Goal: Task Accomplishment & Management: Manage account settings

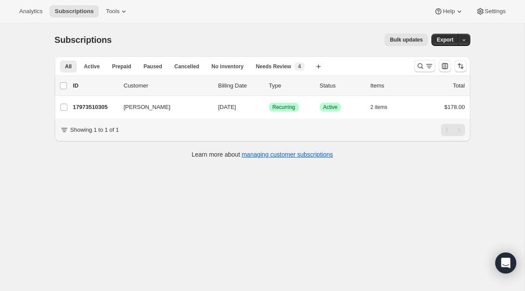
click at [417, 74] on div at bounding box center [441, 66] width 60 height 18
click at [422, 67] on icon "Search and filter results" at bounding box center [420, 66] width 9 height 9
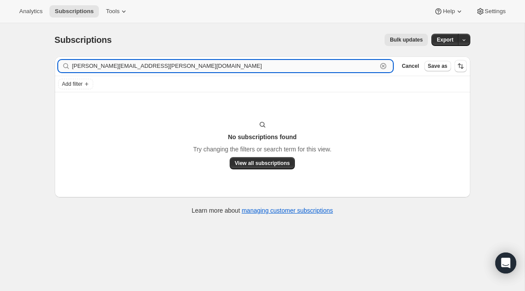
click at [361, 60] on input "[PERSON_NAME][EMAIL_ADDRESS][PERSON_NAME][DOMAIN_NAME]" at bounding box center [224, 66] width 305 height 12
drag, startPoint x: 344, startPoint y: 63, endPoint x: 67, endPoint y: 15, distance: 281.2
click at [67, 15] on div "Analytics Subscriptions Tools Help Settings Skip to content Subscriptions. This…" at bounding box center [262, 157] width 525 height 314
paste input "text"
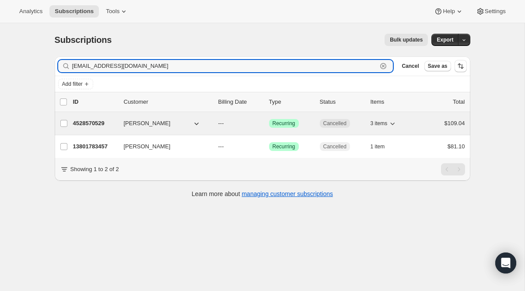
type input "[EMAIL_ADDRESS][DOMAIN_NAME]"
click at [285, 122] on span "Recurring" at bounding box center [284, 123] width 23 height 7
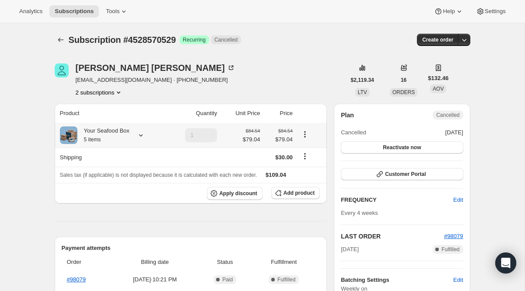
click at [142, 133] on icon at bounding box center [141, 135] width 9 height 9
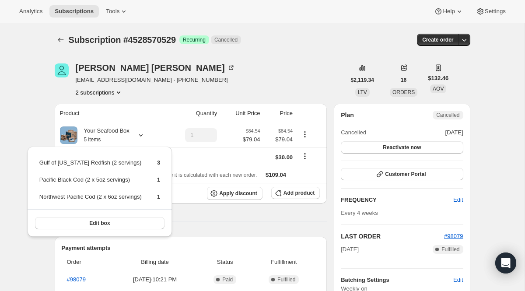
click at [254, 90] on div "[PERSON_NAME] [EMAIL_ADDRESS][DOMAIN_NAME] · [PHONE_NUMBER] 2 subscriptions" at bounding box center [200, 79] width 291 height 33
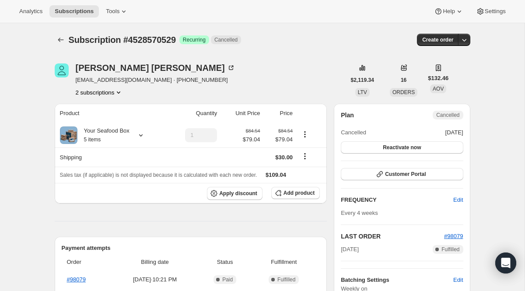
click at [118, 92] on icon "Product actions" at bounding box center [118, 92] width 9 height 9
click at [112, 116] on ul "13801783457 4528570529 Info Current" at bounding box center [98, 116] width 63 height 29
click at [113, 113] on span "13801783457" at bounding box center [99, 109] width 58 height 9
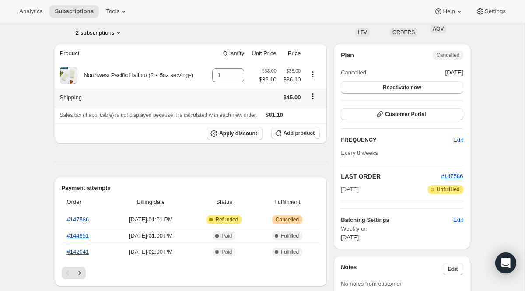
scroll to position [94, 0]
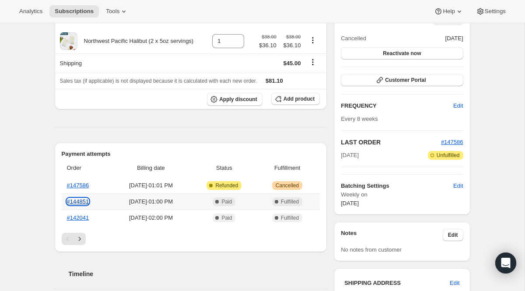
click at [86, 203] on link "#144851" at bounding box center [78, 201] width 22 height 7
click at [388, 82] on span "Customer Portal" at bounding box center [405, 80] width 41 height 7
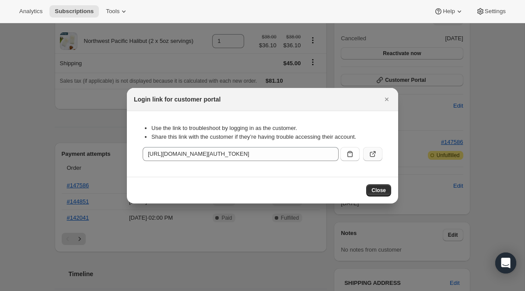
click at [374, 147] on button ":r4qp:" at bounding box center [372, 154] width 19 height 14
click at [171, 64] on div at bounding box center [262, 145] width 525 height 291
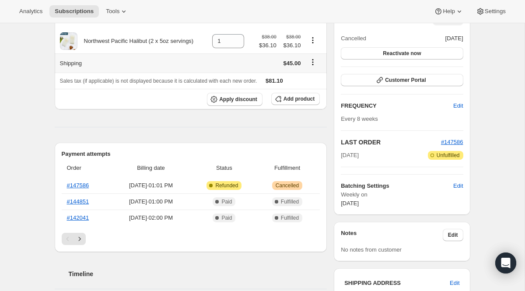
scroll to position [0, 0]
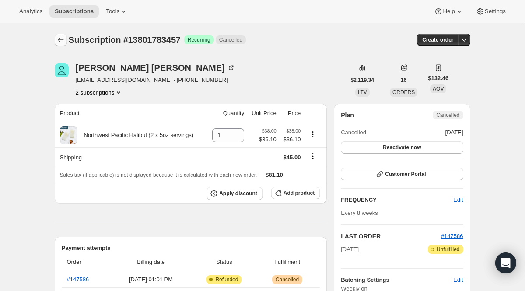
click at [55, 42] on button "Subscriptions" at bounding box center [61, 40] width 12 height 12
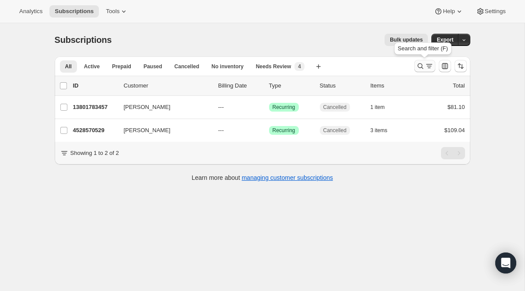
click at [425, 68] on icon "Search and filter results" at bounding box center [429, 66] width 9 height 9
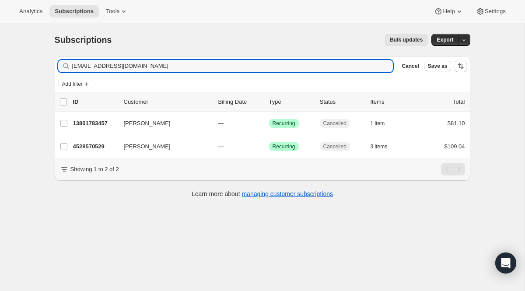
drag, startPoint x: 258, startPoint y: 67, endPoint x: 39, endPoint y: 35, distance: 221.3
click at [39, 35] on div "Subscriptions. This page is ready Subscriptions Bulk updates More actions Bulk …" at bounding box center [262, 168] width 525 height 291
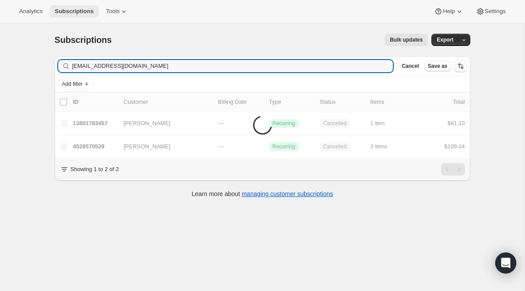
type input "[EMAIL_ADDRESS][DOMAIN_NAME]"
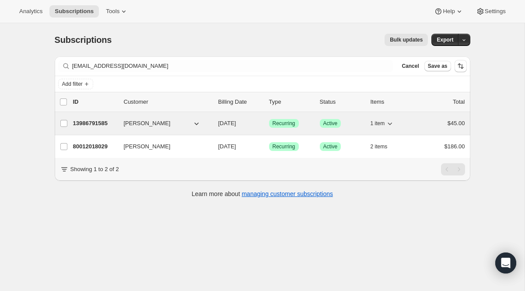
click at [282, 122] on span "Recurring" at bounding box center [284, 123] width 23 height 7
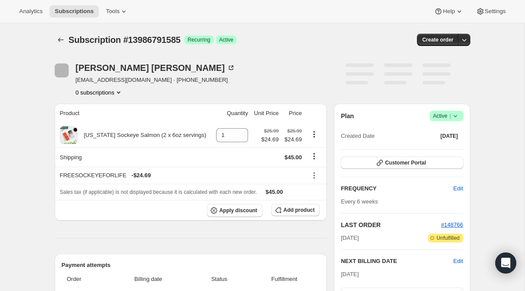
click at [438, 112] on span "Active |" at bounding box center [446, 116] width 27 height 9
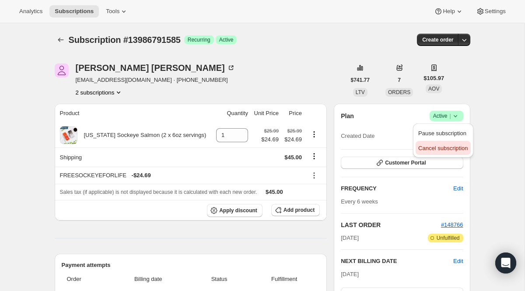
click at [435, 149] on span "Cancel subscription" at bounding box center [442, 148] width 49 height 7
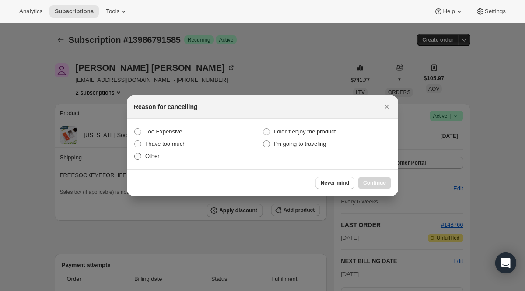
click at [140, 158] on span ":r4ug:" at bounding box center [137, 156] width 7 height 7
click at [135, 153] on input "Other" at bounding box center [134, 153] width 0 height 0
radio input "true"
click at [363, 180] on span "Continue" at bounding box center [374, 182] width 23 height 7
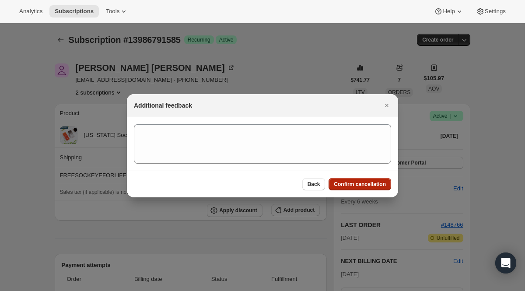
click at [363, 180] on button "Confirm cancellation" at bounding box center [360, 184] width 63 height 12
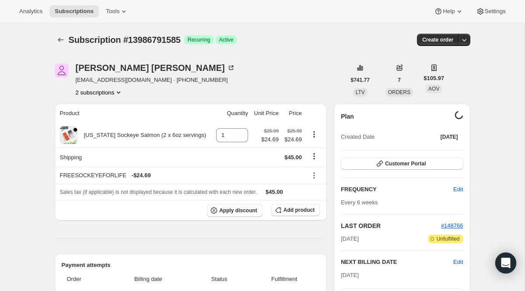
click at [111, 94] on button "2 subscriptions" at bounding box center [100, 92] width 48 height 9
click at [109, 118] on button "80012018029" at bounding box center [99, 123] width 66 height 14
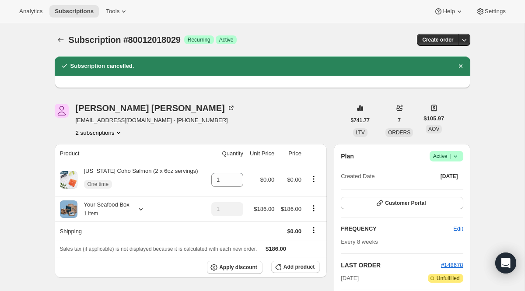
click at [438, 161] on span "Success Active |" at bounding box center [447, 156] width 34 height 11
click at [435, 186] on span "Cancel subscription" at bounding box center [442, 188] width 49 height 7
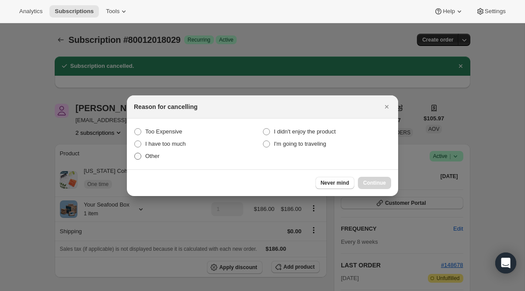
click at [144, 154] on label "Other" at bounding box center [198, 156] width 129 height 12
click at [135, 153] on input "Other" at bounding box center [134, 153] width 0 height 0
radio input "true"
click at [376, 189] on div "Never mind Continue" at bounding box center [262, 182] width 271 height 27
click at [376, 188] on button "Continue" at bounding box center [374, 183] width 33 height 12
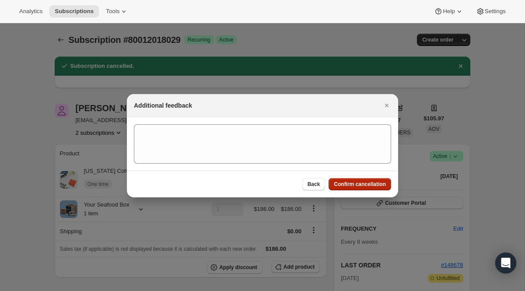
click at [378, 182] on span "Confirm cancellation" at bounding box center [360, 184] width 52 height 7
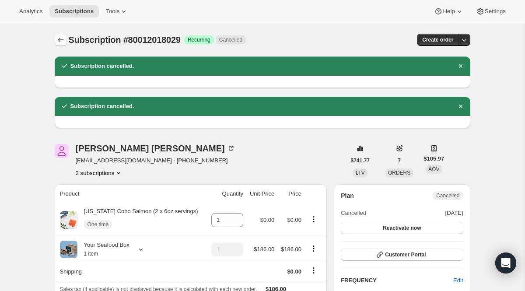
click at [60, 42] on icon "Subscriptions" at bounding box center [61, 40] width 6 height 4
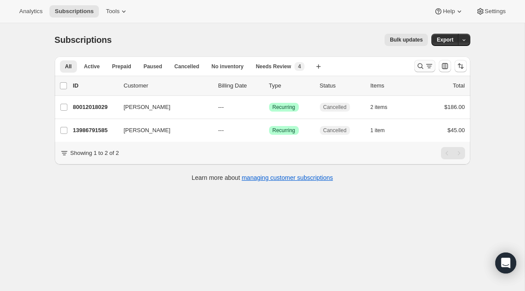
click at [420, 70] on button "Search and filter results" at bounding box center [424, 66] width 21 height 12
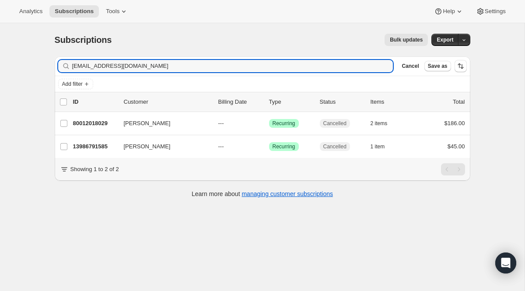
drag, startPoint x: 218, startPoint y: 68, endPoint x: 11, endPoint y: 19, distance: 213.1
click at [11, 19] on div "Analytics Subscriptions Tools Help Settings Skip to content Subscriptions. This…" at bounding box center [262, 157] width 525 height 314
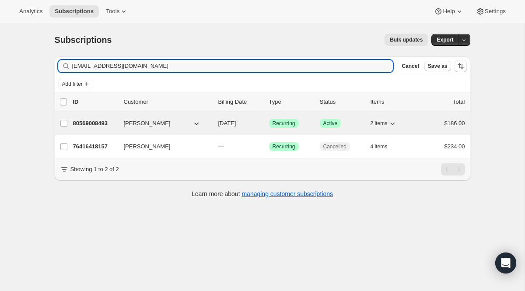
type input "[EMAIL_ADDRESS][DOMAIN_NAME]"
click at [277, 122] on span "Recurring" at bounding box center [284, 123] width 23 height 7
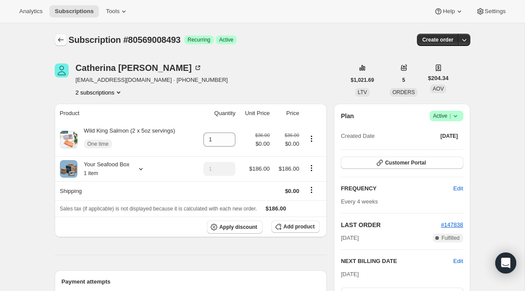
click at [57, 36] on icon "Subscriptions" at bounding box center [60, 39] width 9 height 9
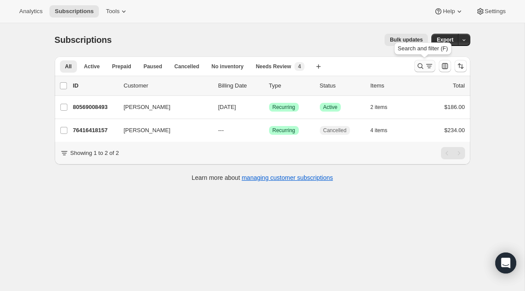
click at [424, 70] on icon "Search and filter results" at bounding box center [420, 66] width 9 height 9
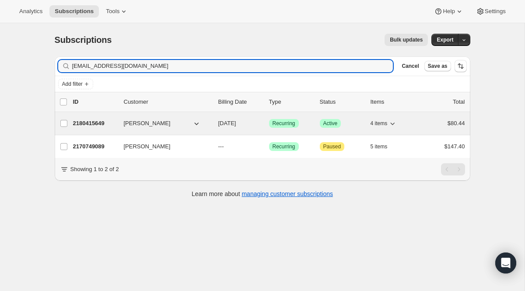
type input "[EMAIL_ADDRESS][DOMAIN_NAME]"
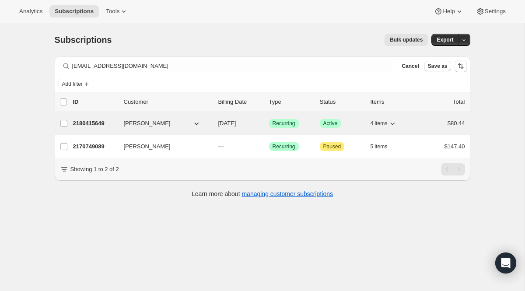
click at [280, 123] on span "Recurring" at bounding box center [284, 123] width 23 height 7
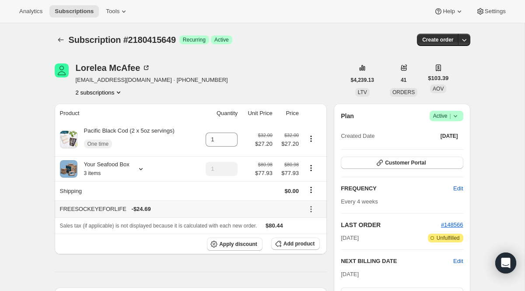
click at [311, 208] on icon at bounding box center [311, 209] width 9 height 9
click at [311, 240] on span "Remove" at bounding box center [312, 241] width 21 height 7
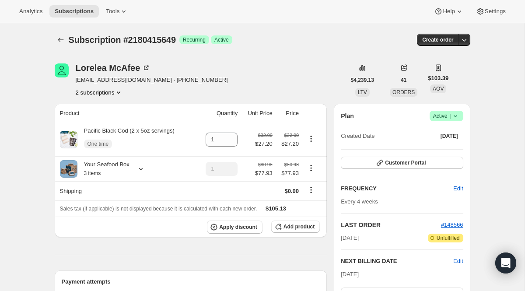
click at [403, 169] on div "Customer Portal" at bounding box center [402, 163] width 122 height 13
click at [403, 164] on span "Customer Portal" at bounding box center [405, 162] width 41 height 7
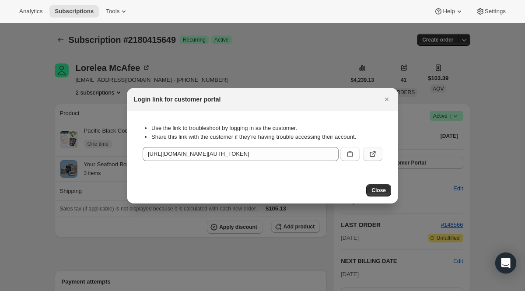
click at [370, 151] on icon ":r5j8:" at bounding box center [372, 154] width 9 height 9
click at [388, 91] on div "Login link for customer portal" at bounding box center [262, 99] width 271 height 23
click at [388, 92] on div "Login link for customer portal" at bounding box center [262, 99] width 271 height 23
click at [388, 101] on icon "Close" at bounding box center [386, 99] width 9 height 9
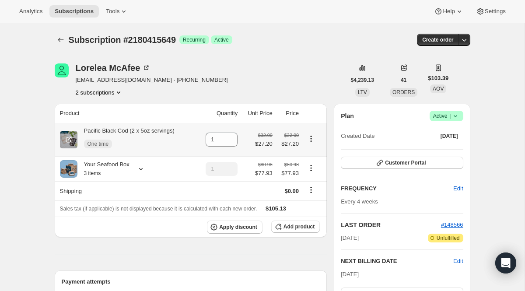
click at [312, 138] on icon "Product actions" at bounding box center [310, 138] width 1 height 1
click at [307, 158] on span "Remove" at bounding box center [305, 155] width 21 height 7
type input "0"
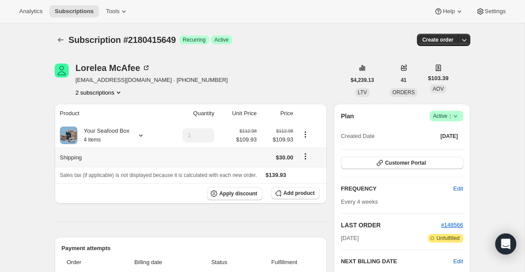
click at [303, 155] on icon "Shipping actions" at bounding box center [305, 156] width 9 height 9
click at [304, 170] on span "Edit shipping rate" at bounding box center [305, 173] width 44 height 7
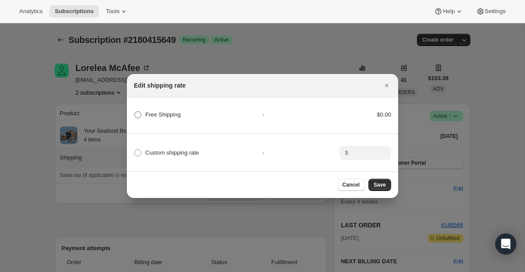
click at [169, 117] on span "Free Shipping" at bounding box center [162, 114] width 35 height 7
click at [135, 112] on Shipping "Free Shipping" at bounding box center [134, 111] width 0 height 0
radio Shipping "true"
click at [382, 190] on button "Save" at bounding box center [379, 185] width 23 height 12
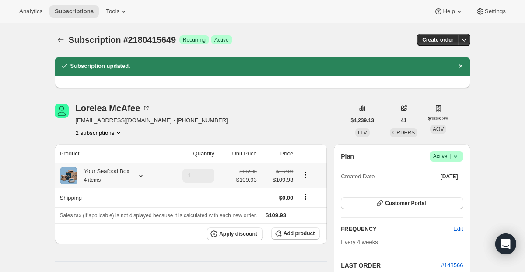
click at [140, 174] on icon at bounding box center [141, 175] width 9 height 9
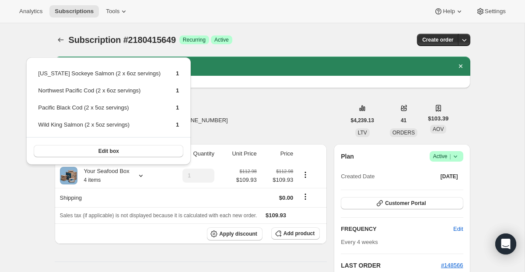
click at [251, 116] on div "Lorelea McAfee hundredolphins@hotmail.com · +15037995925 2 subscriptions" at bounding box center [200, 120] width 291 height 33
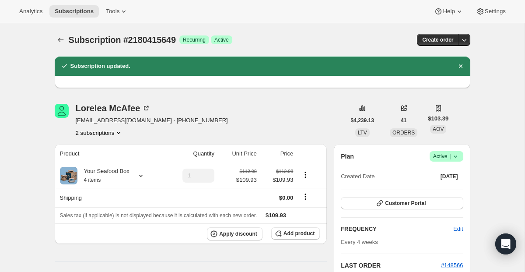
click at [62, 33] on div "Subscription #2180415649. This page is ready Subscription #2180415649 Success R…" at bounding box center [263, 39] width 416 height 33
click at [56, 45] on button "Subscriptions" at bounding box center [61, 40] width 12 height 12
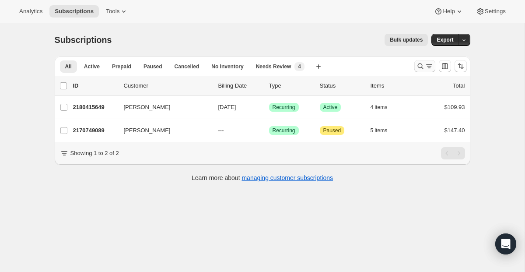
click at [421, 64] on icon "Search and filter results" at bounding box center [420, 66] width 9 height 9
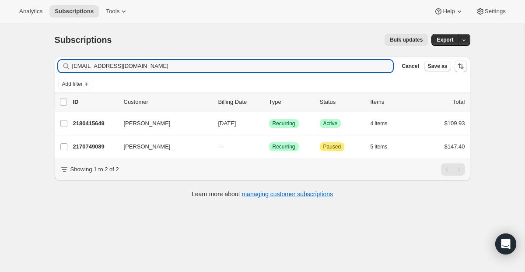
drag, startPoint x: 167, startPoint y: 65, endPoint x: 3, endPoint y: 56, distance: 164.8
click at [3, 56] on div "Subscriptions. This page is ready Subscriptions Bulk updates More actions Bulk …" at bounding box center [262, 159] width 525 height 272
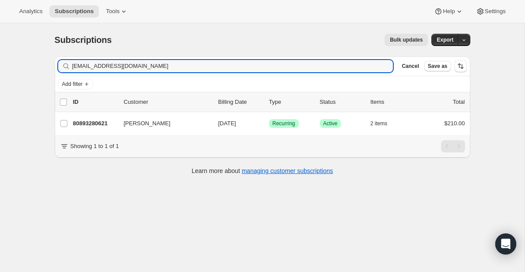
type input "lyrae@earthling.net"
click at [3, 56] on div "Subscriptions. This page is ready Subscriptions Bulk updates More actions Bulk …" at bounding box center [262, 159] width 525 height 272
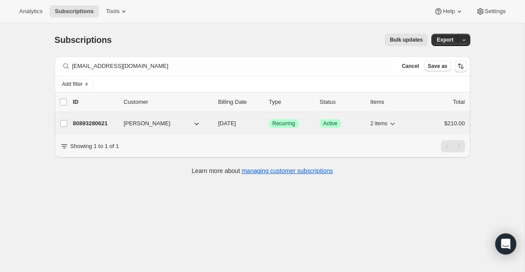
click at [289, 122] on span "Recurring" at bounding box center [284, 123] width 23 height 7
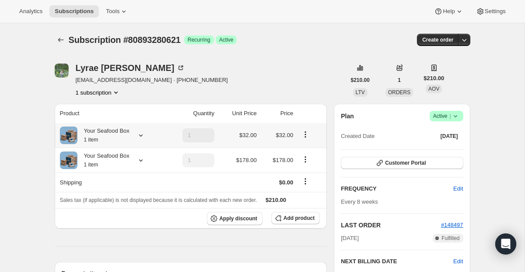
click at [141, 136] on icon at bounding box center [141, 135] width 9 height 9
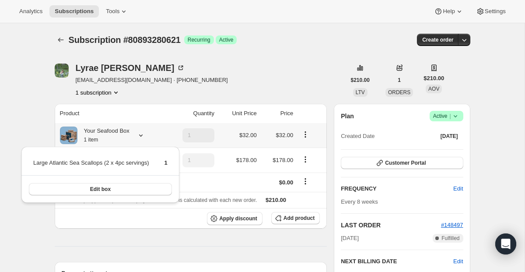
click at [141, 136] on icon at bounding box center [141, 135] width 9 height 9
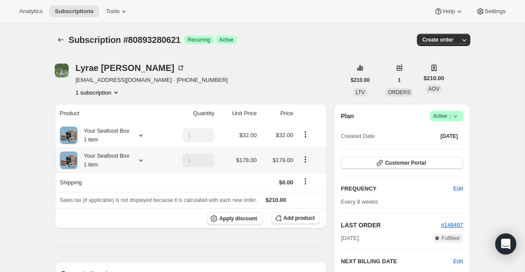
click at [141, 157] on icon at bounding box center [141, 160] width 9 height 9
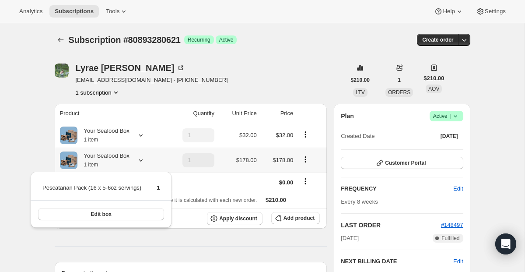
click at [141, 157] on icon at bounding box center [141, 160] width 9 height 9
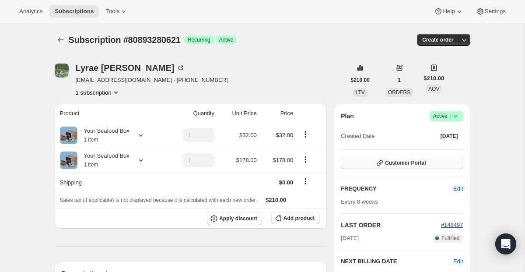
click at [367, 160] on button "Customer Portal" at bounding box center [402, 163] width 122 height 12
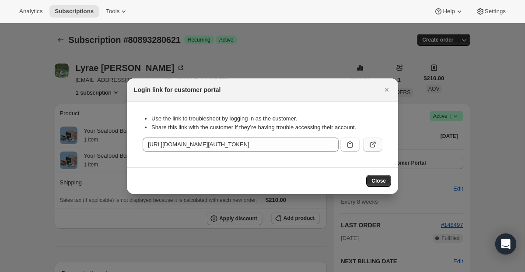
click at [373, 145] on icon ":r9v:" at bounding box center [372, 144] width 9 height 9
click at [386, 87] on icon "Close" at bounding box center [386, 89] width 9 height 9
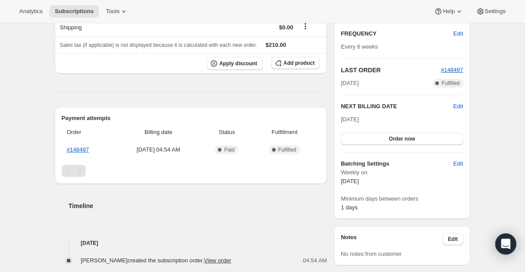
scroll to position [174, 0]
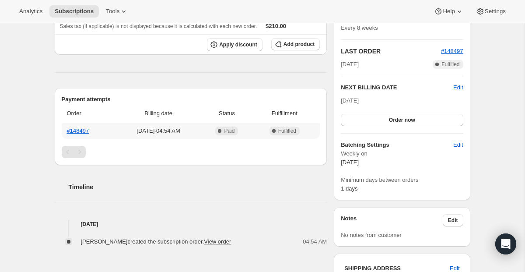
click at [84, 127] on th "#148497" at bounding box center [88, 131] width 53 height 16
click at [83, 129] on link "#148497" at bounding box center [78, 130] width 22 height 7
